Goal: Information Seeking & Learning: Learn about a topic

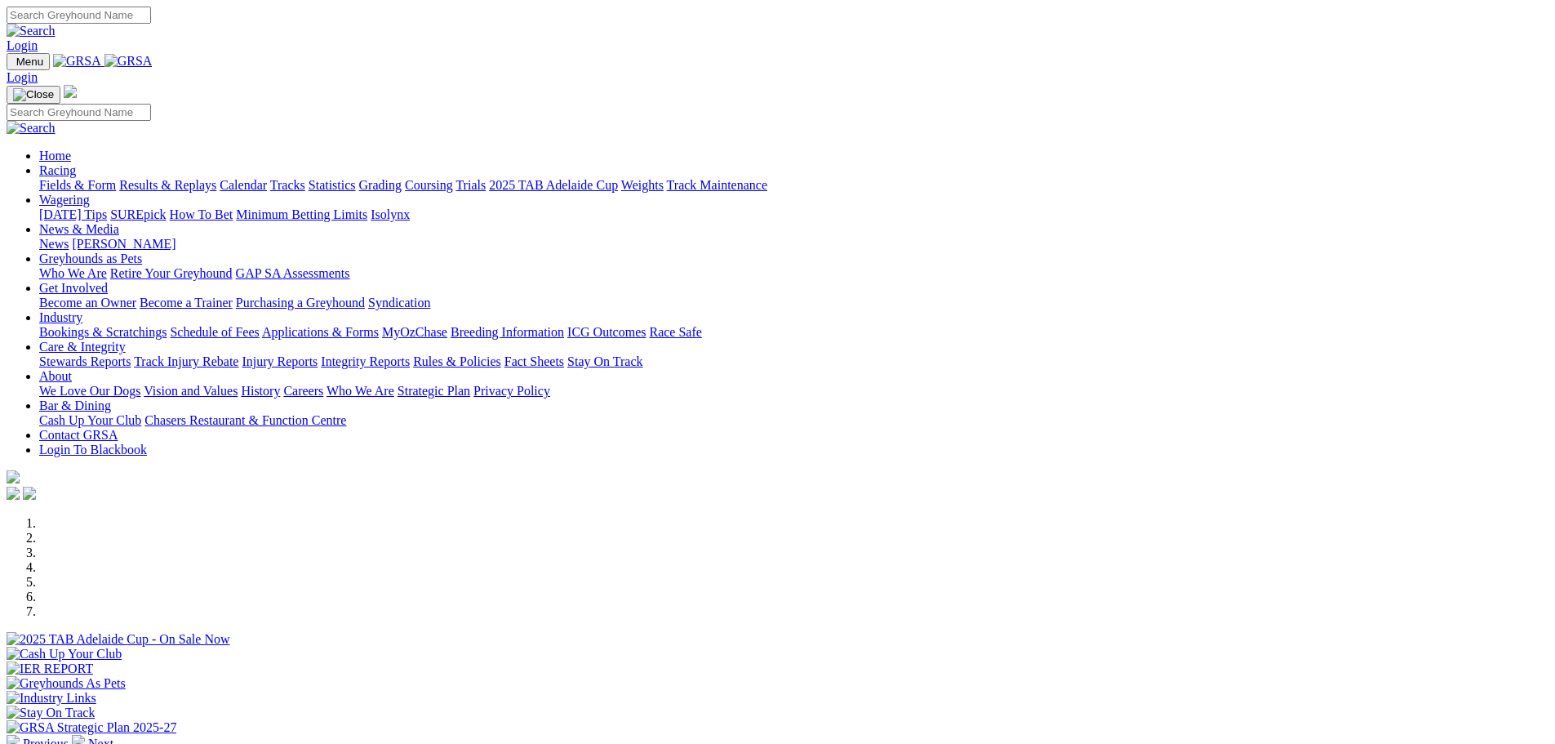
click at [76, 163] on link "Racing" at bounding box center [57, 170] width 37 height 14
click at [116, 178] on link "Fields & Form" at bounding box center [77, 185] width 77 height 14
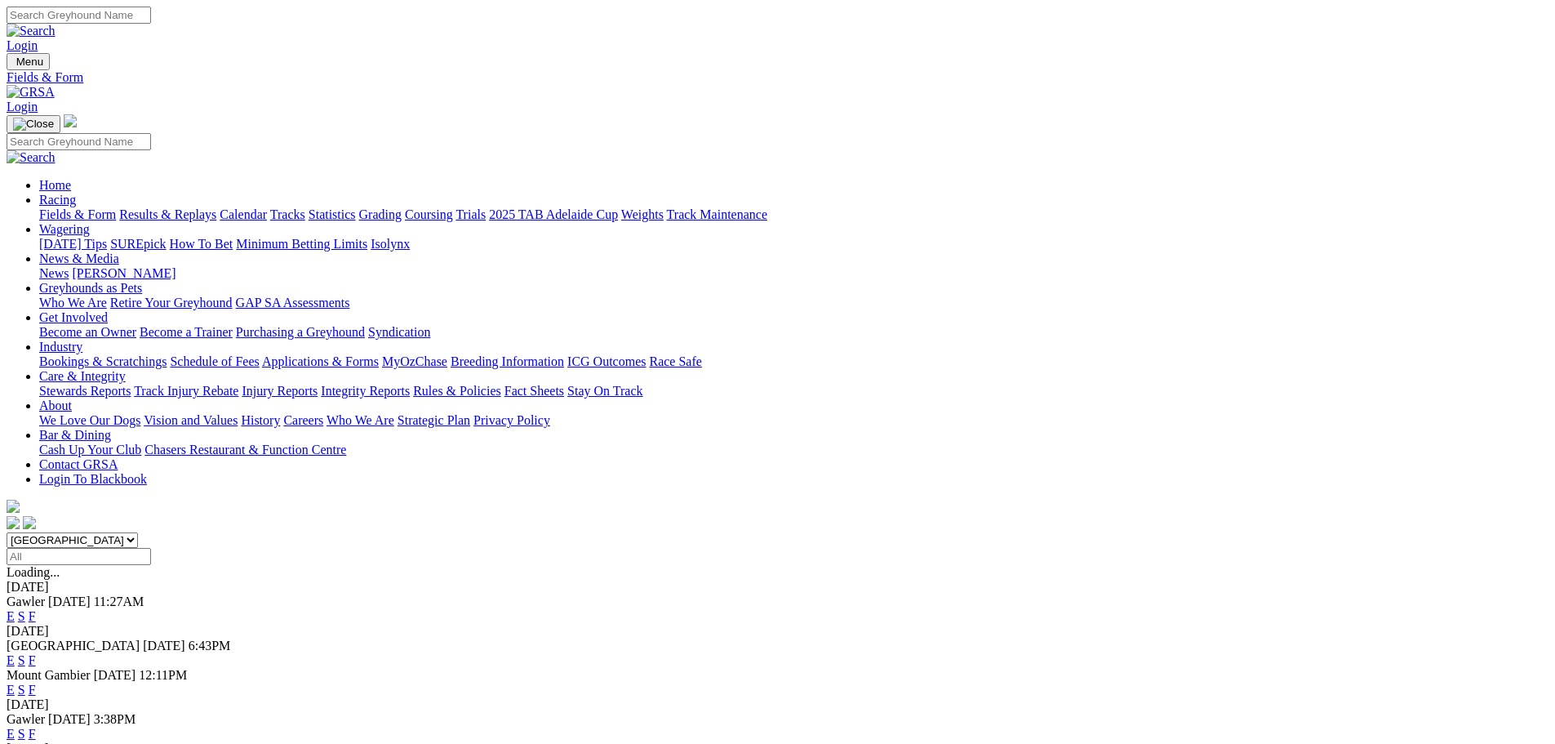
click at [138, 532] on select "[GEOGRAPHIC_DATA] [GEOGRAPHIC_DATA] [GEOGRAPHIC_DATA] [GEOGRAPHIC_DATA] [GEOGRA…" at bounding box center [72, 540] width 131 height 16
select select "WA"
click at [138, 532] on select "South Australia New South Wales Northern Territory Queensland Tasmania Victoria…" at bounding box center [72, 540] width 131 height 16
click at [15, 609] on link "E" at bounding box center [11, 616] width 8 height 14
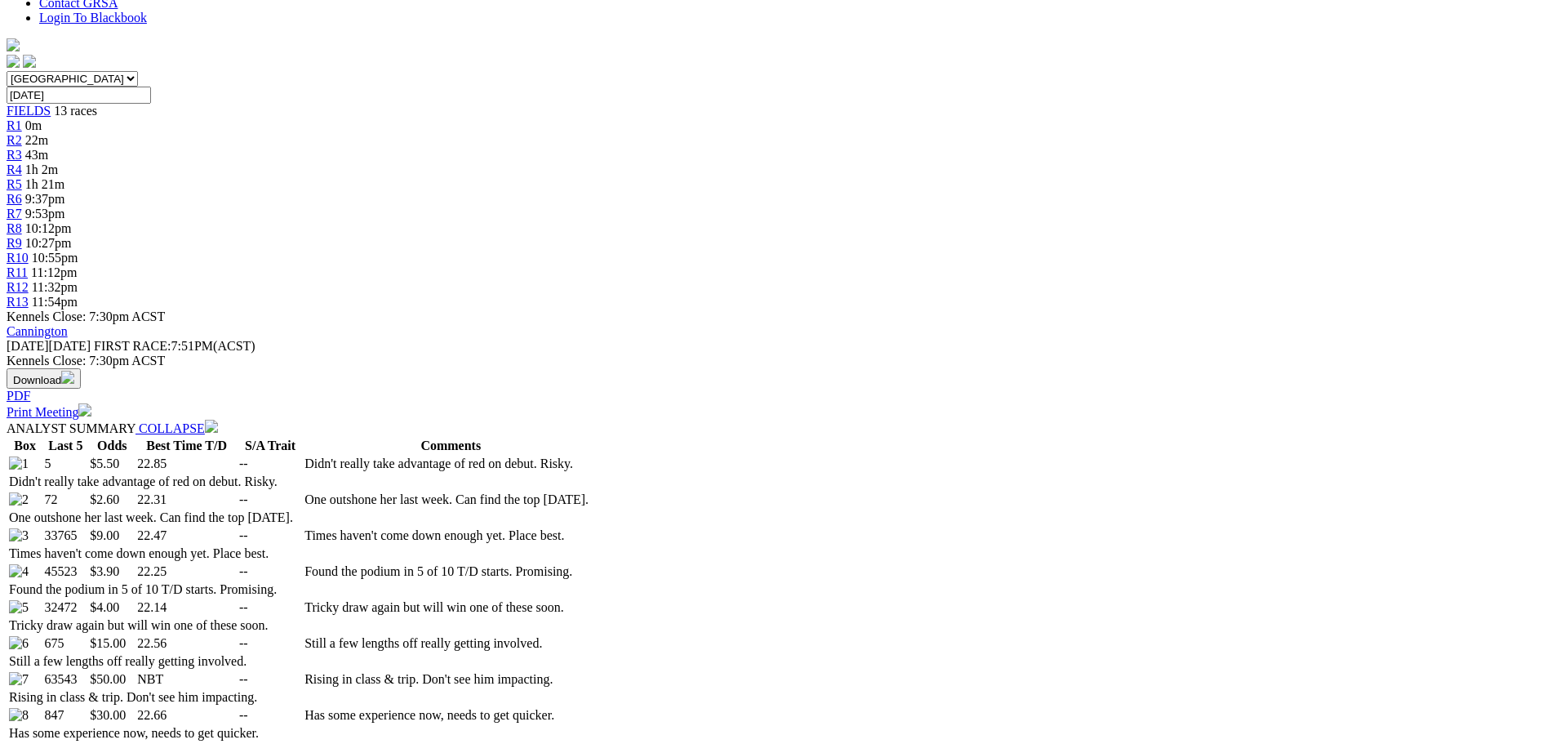
scroll to position [490, 0]
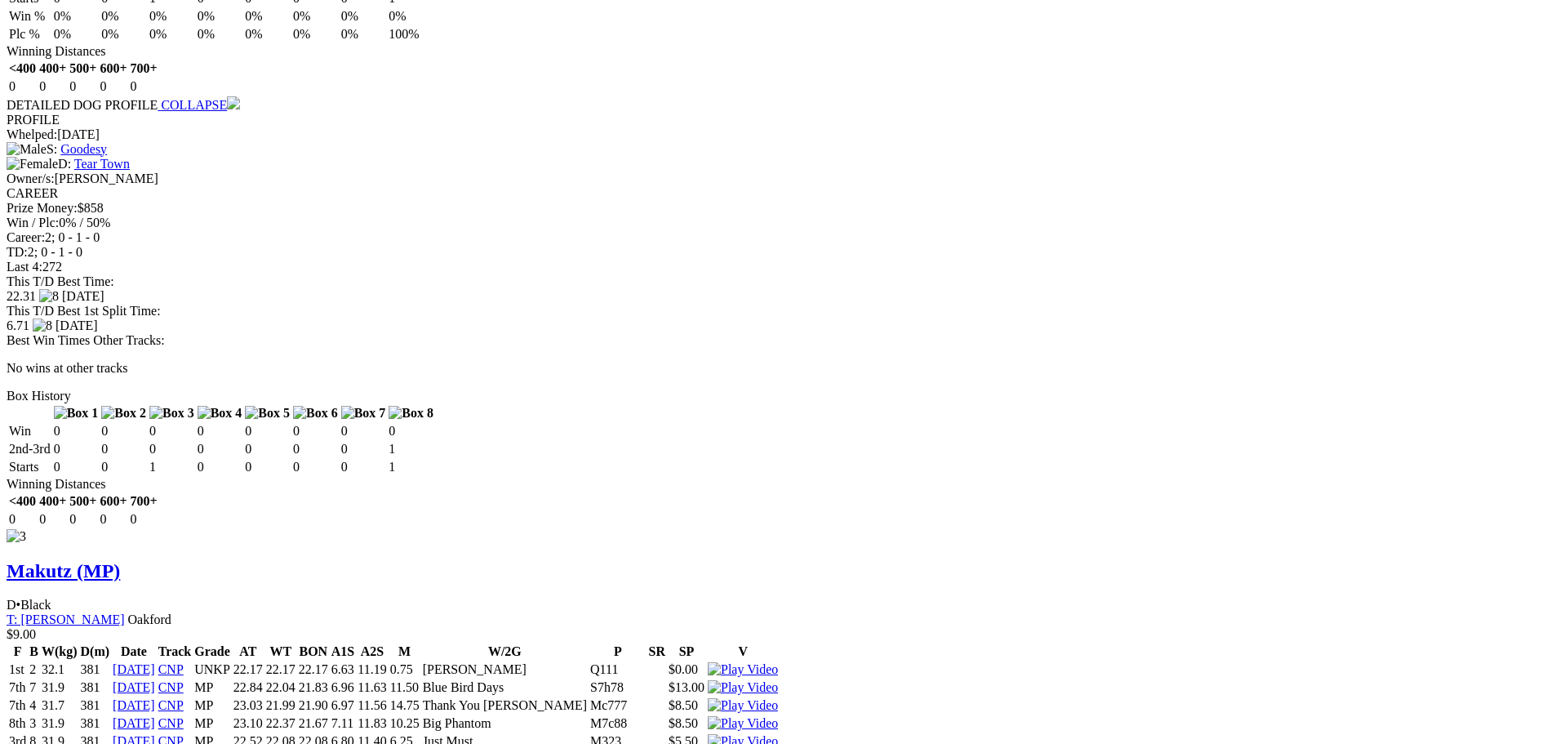
scroll to position [0, 0]
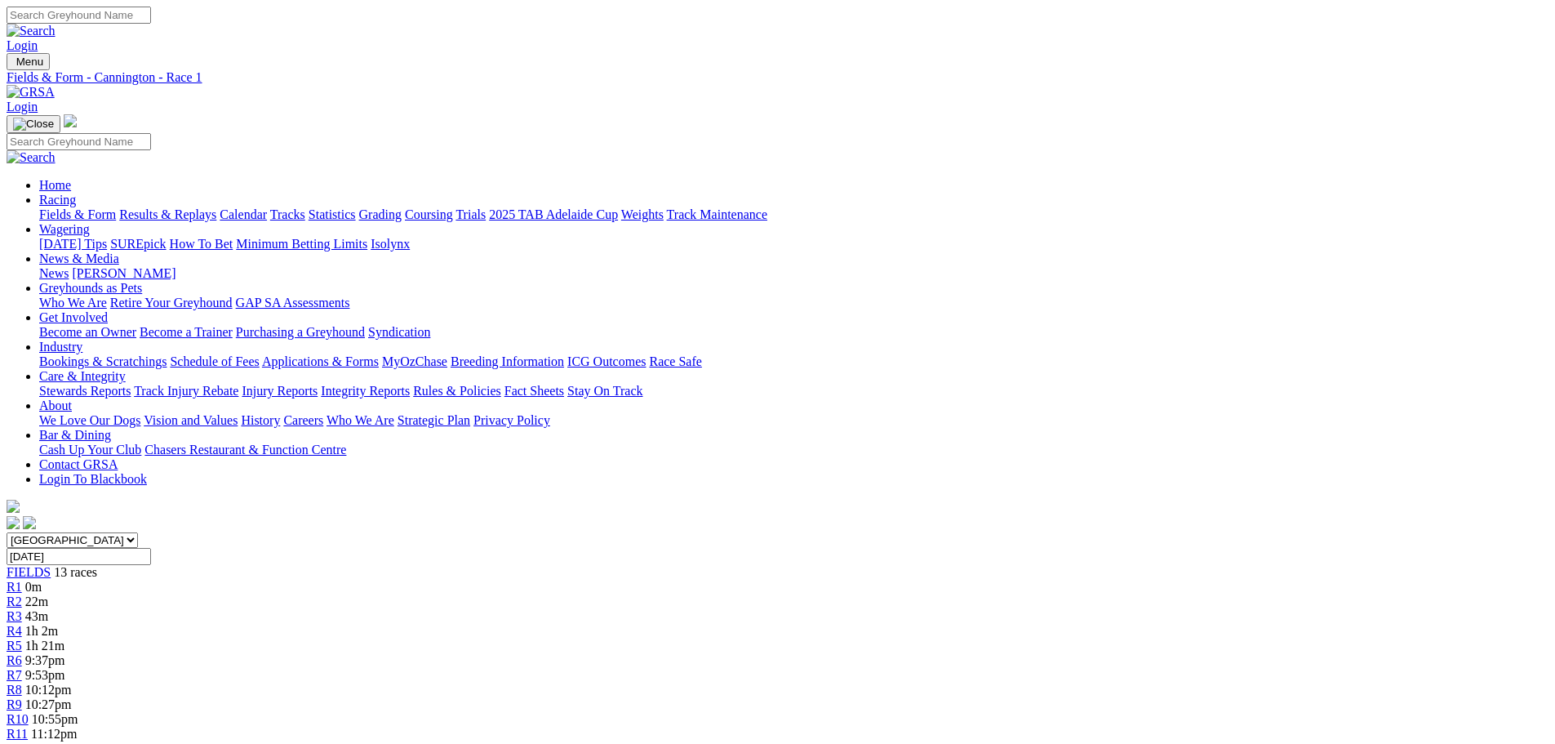
click at [22, 609] on link "R3" at bounding box center [15, 616] width 16 height 14
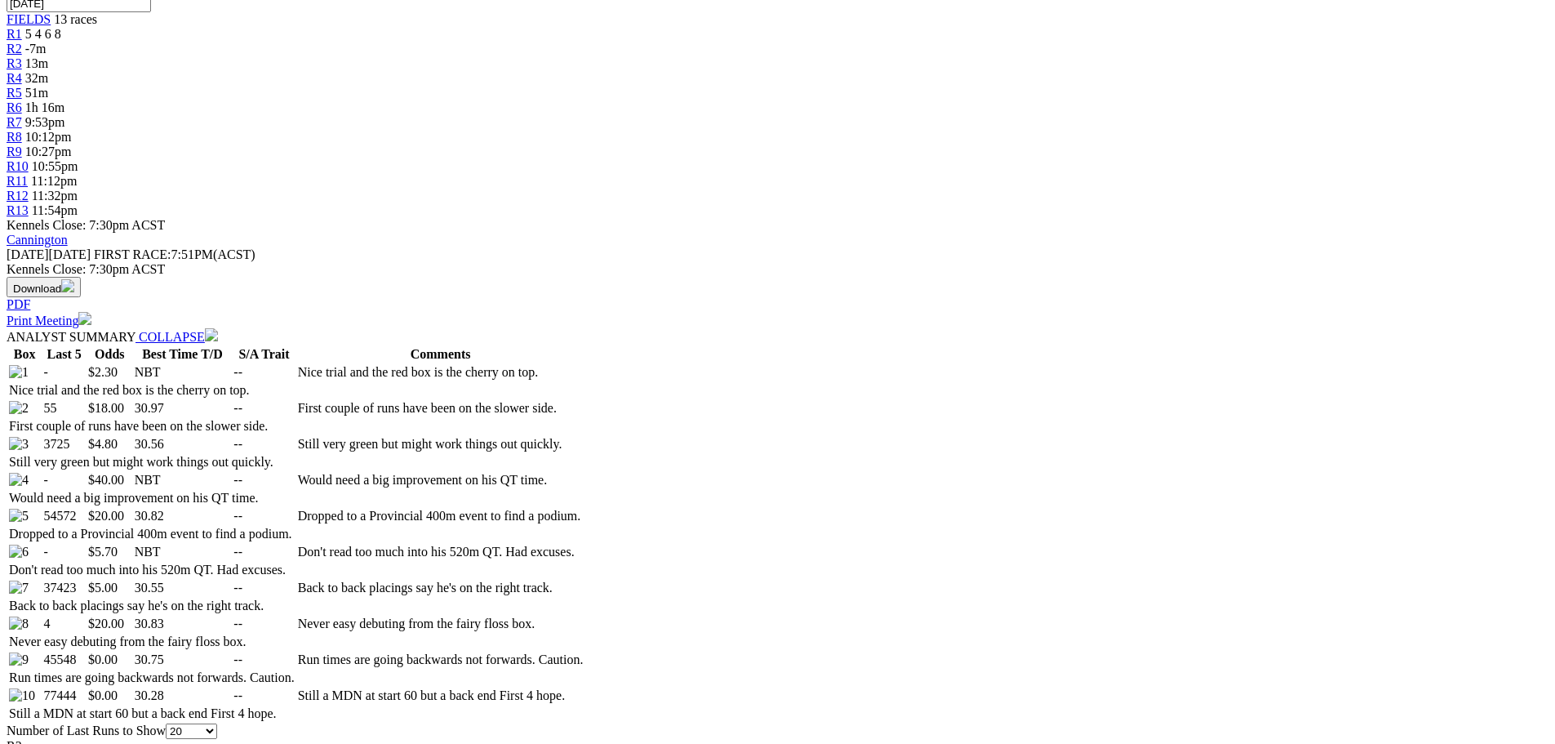
scroll to position [571, 0]
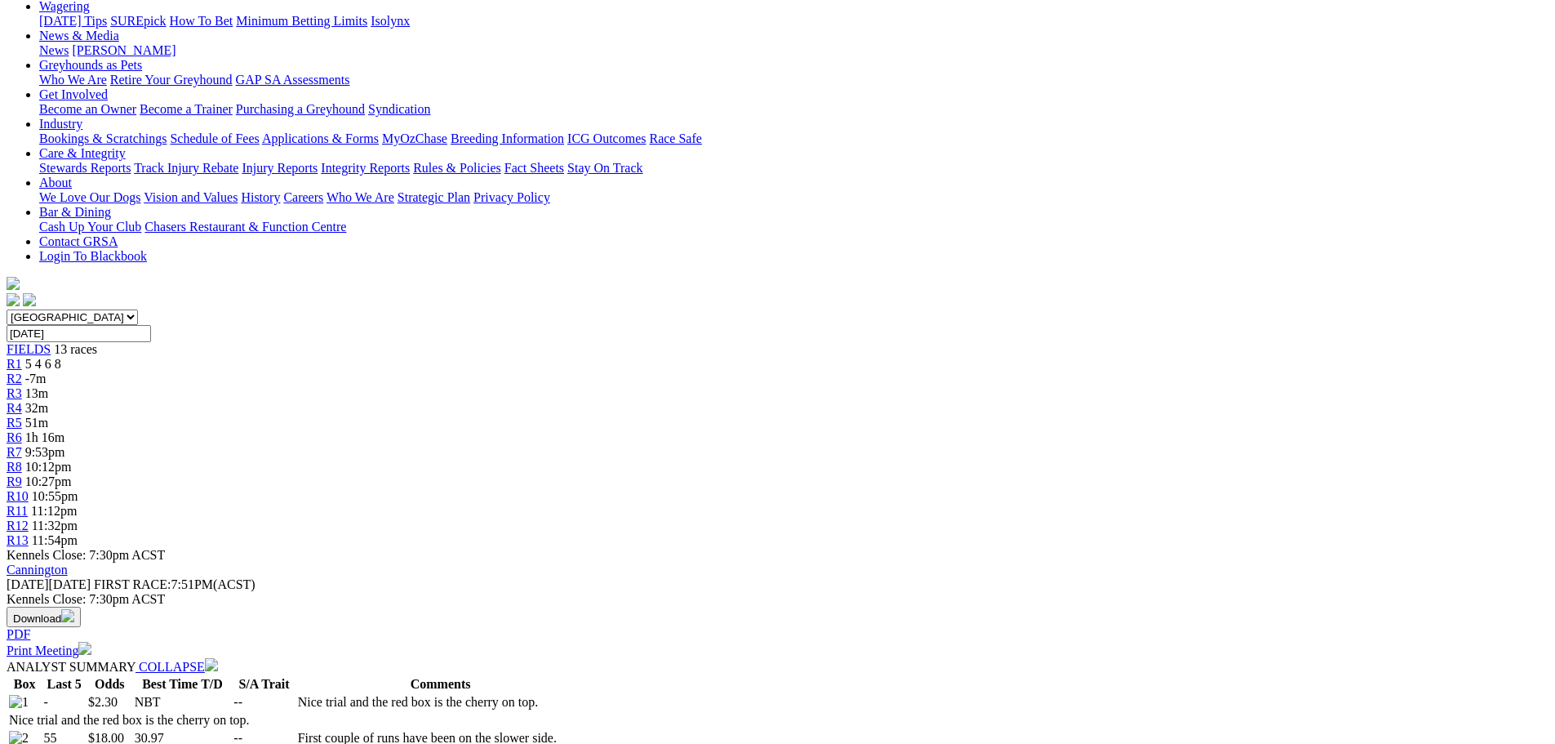
scroll to position [64, 0]
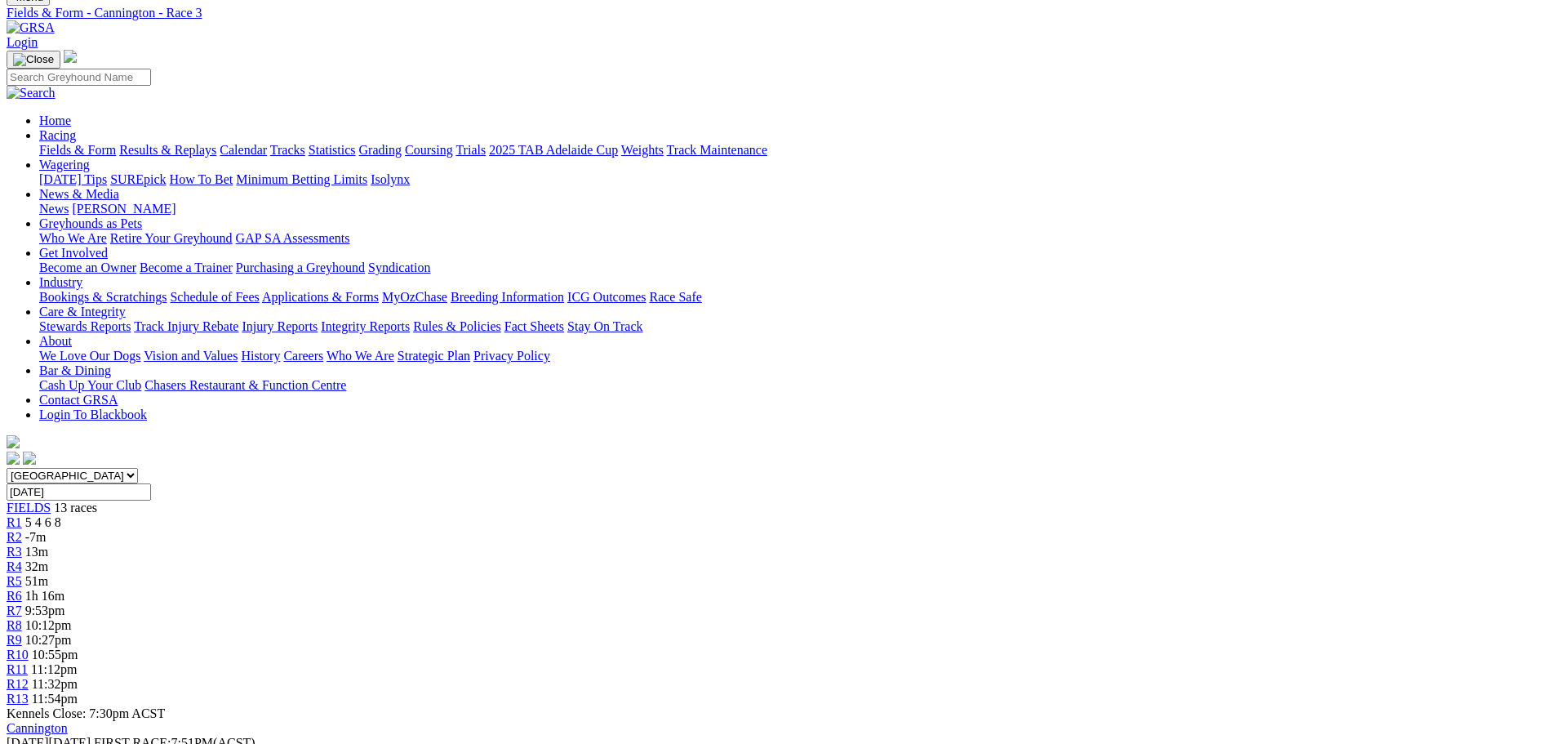
click at [22, 559] on link "R4" at bounding box center [15, 566] width 16 height 14
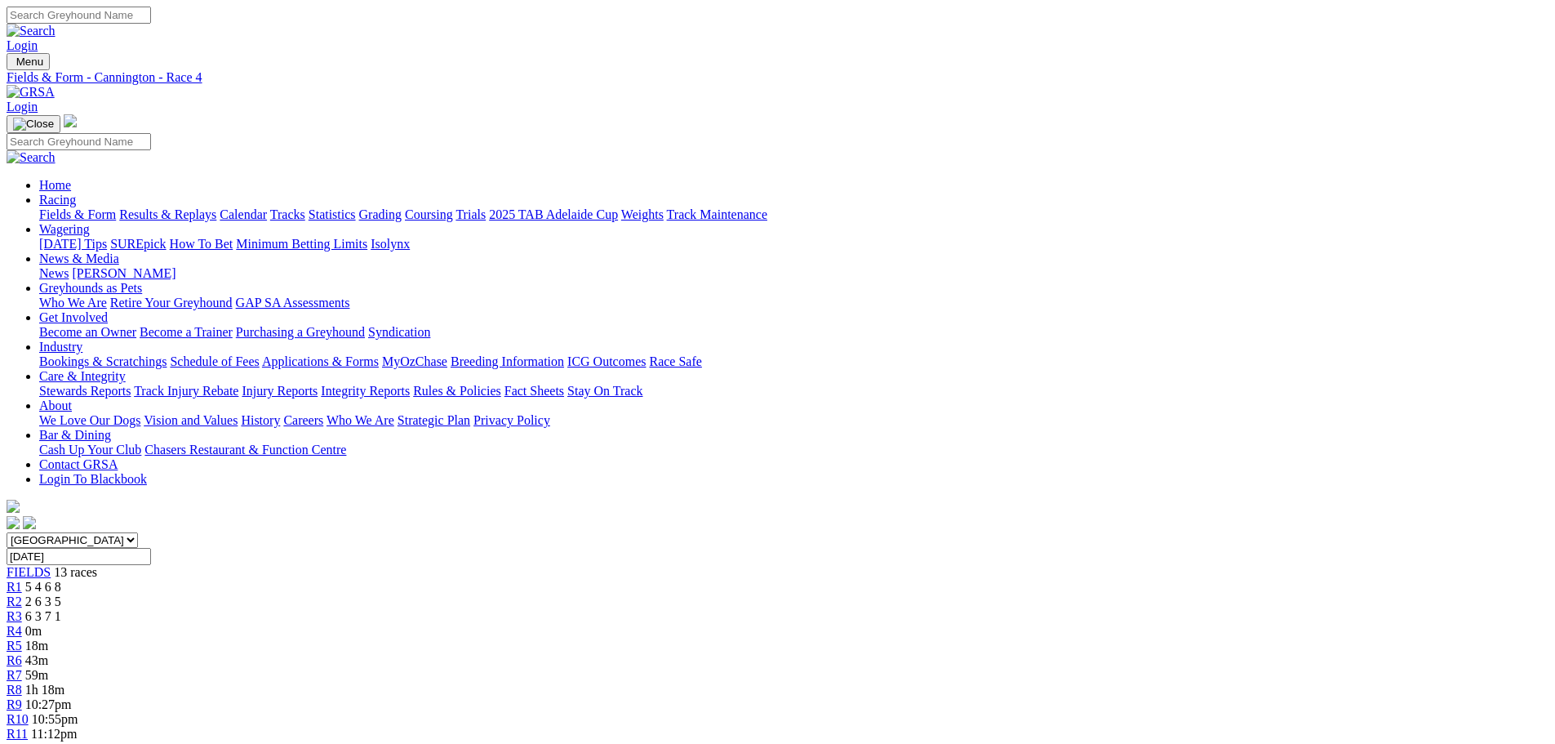
scroll to position [804, 0]
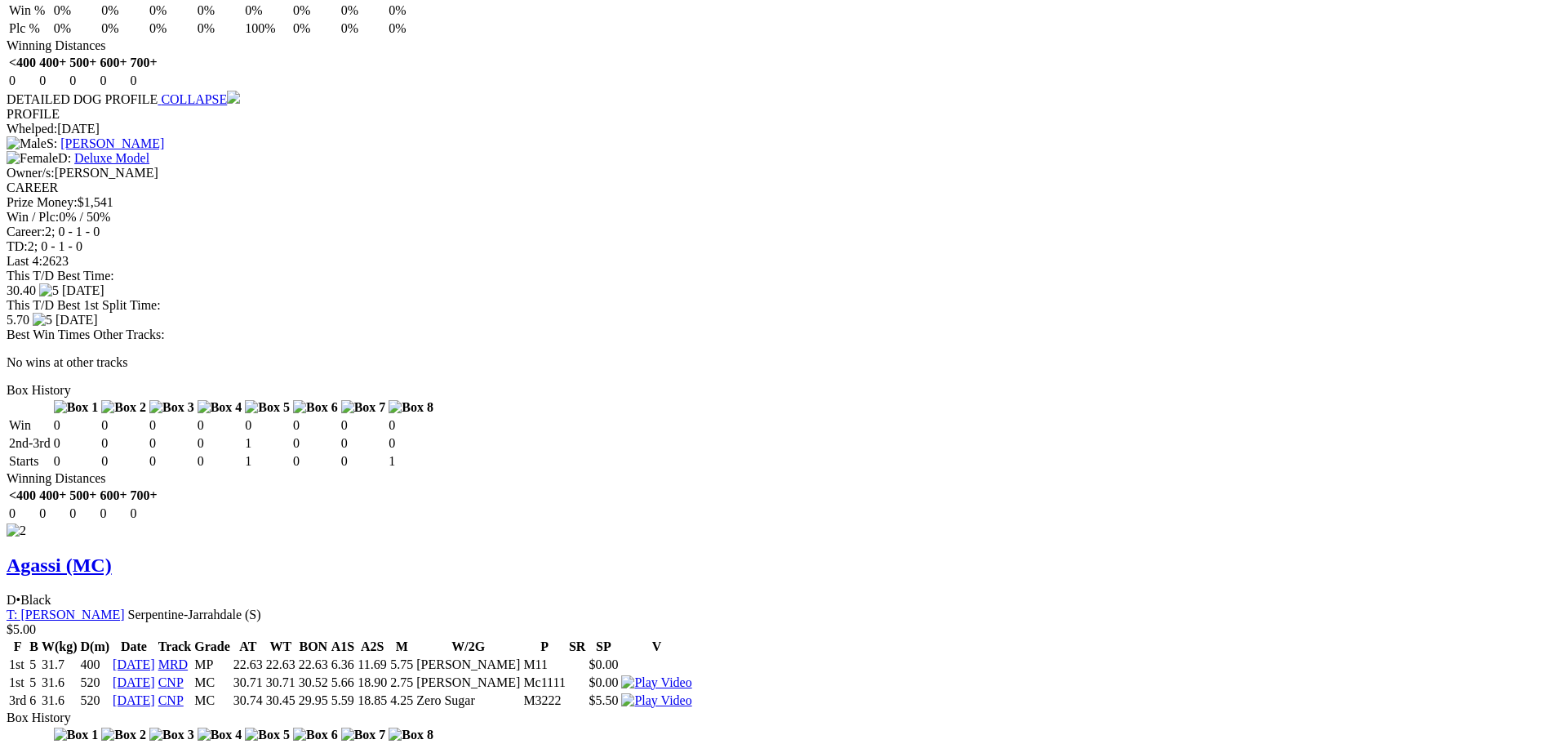
scroll to position [2028, 0]
